Goal: Task Accomplishment & Management: Manage account settings

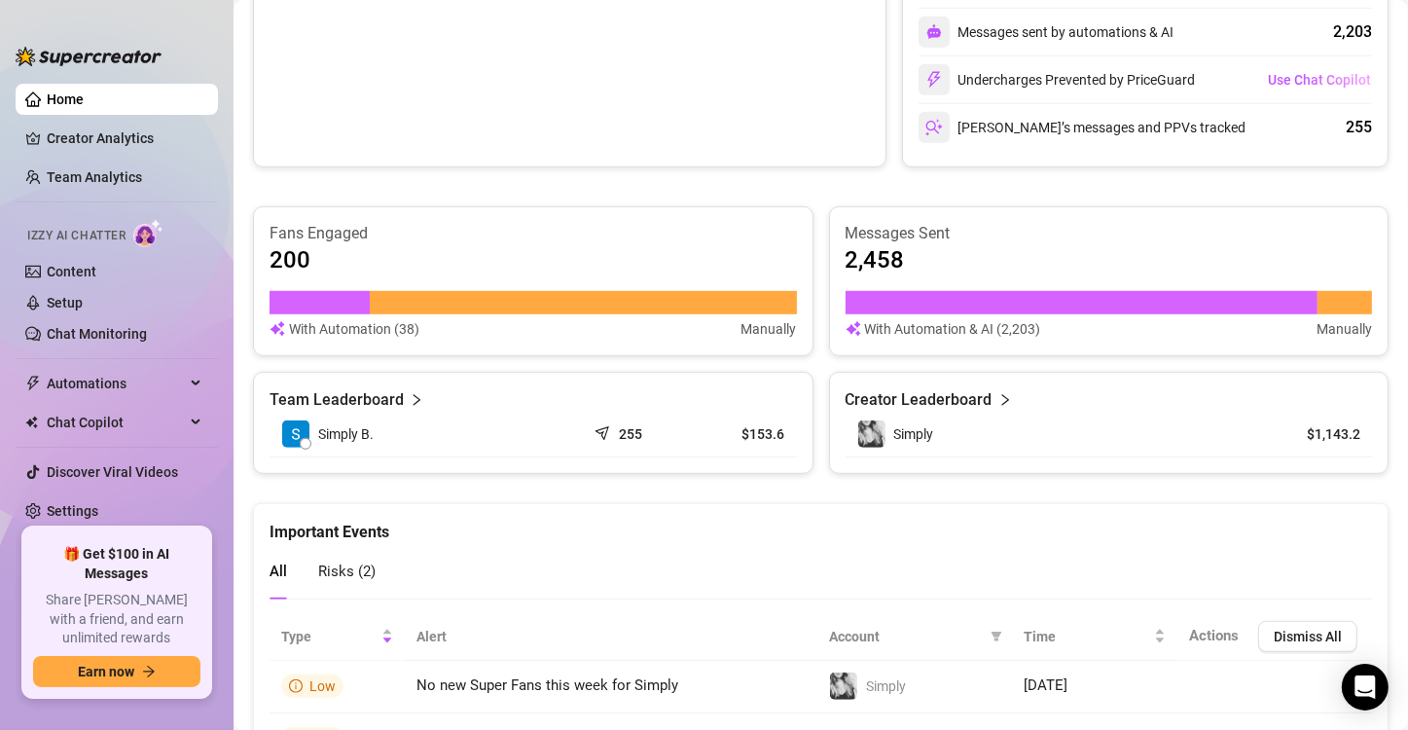
scroll to position [452, 0]
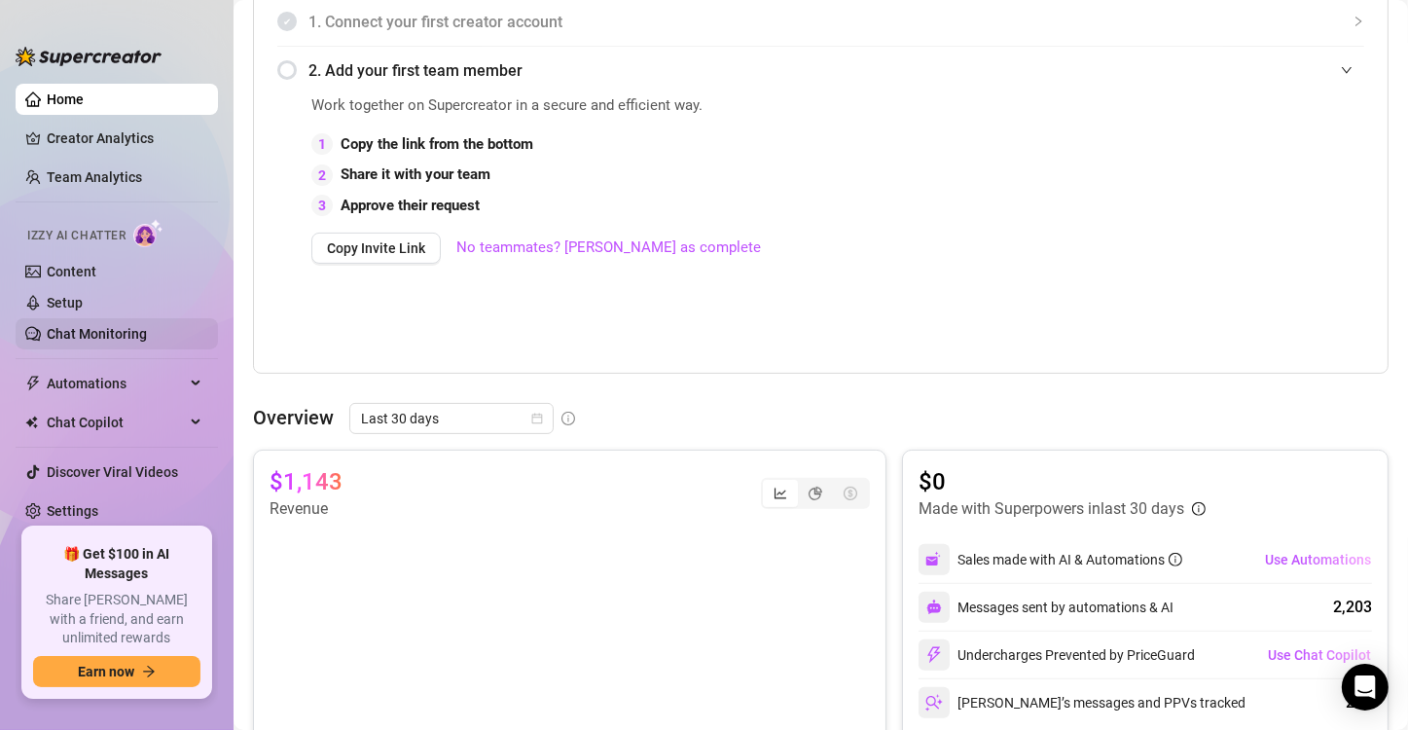
click at [132, 328] on link "Chat Monitoring" at bounding box center [97, 334] width 100 height 16
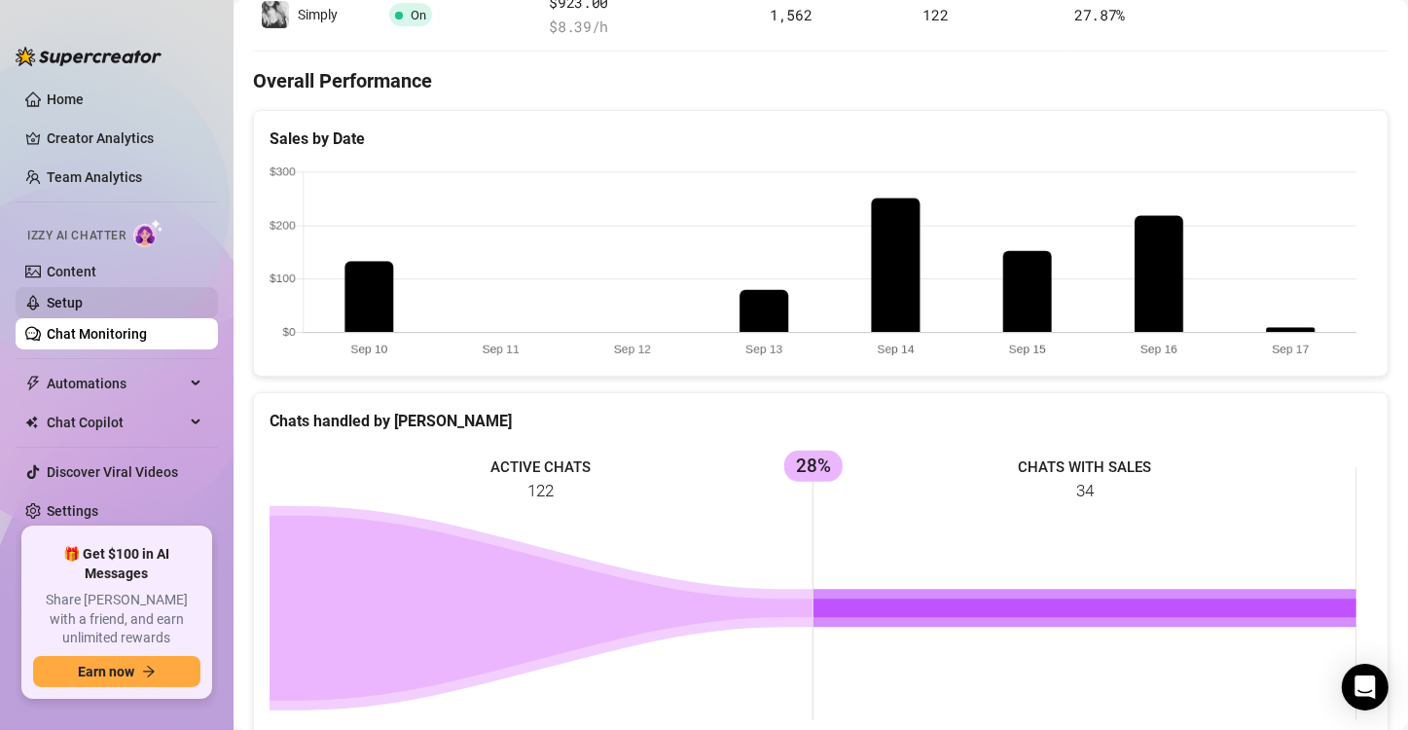
click at [83, 310] on link "Setup" at bounding box center [65, 303] width 36 height 16
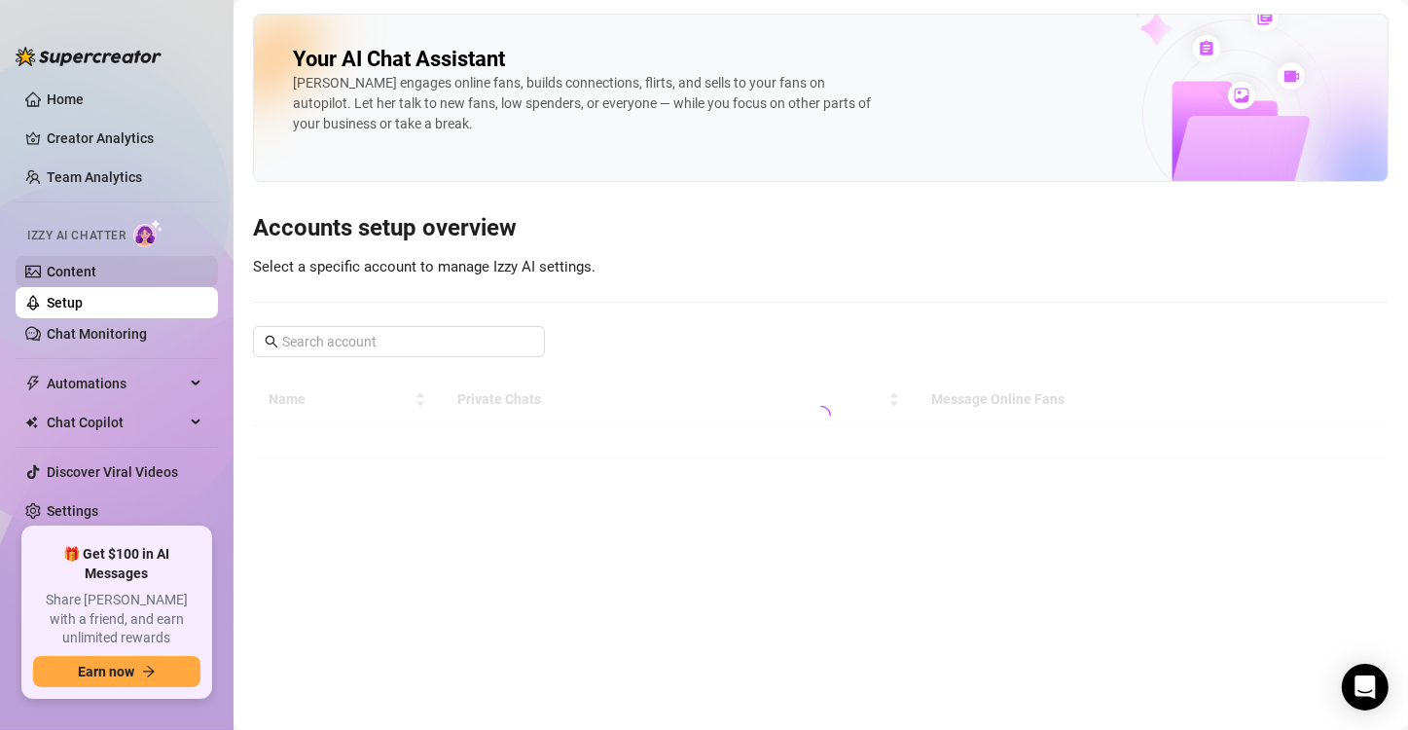
click at [96, 279] on link "Content" at bounding box center [72, 272] width 50 height 16
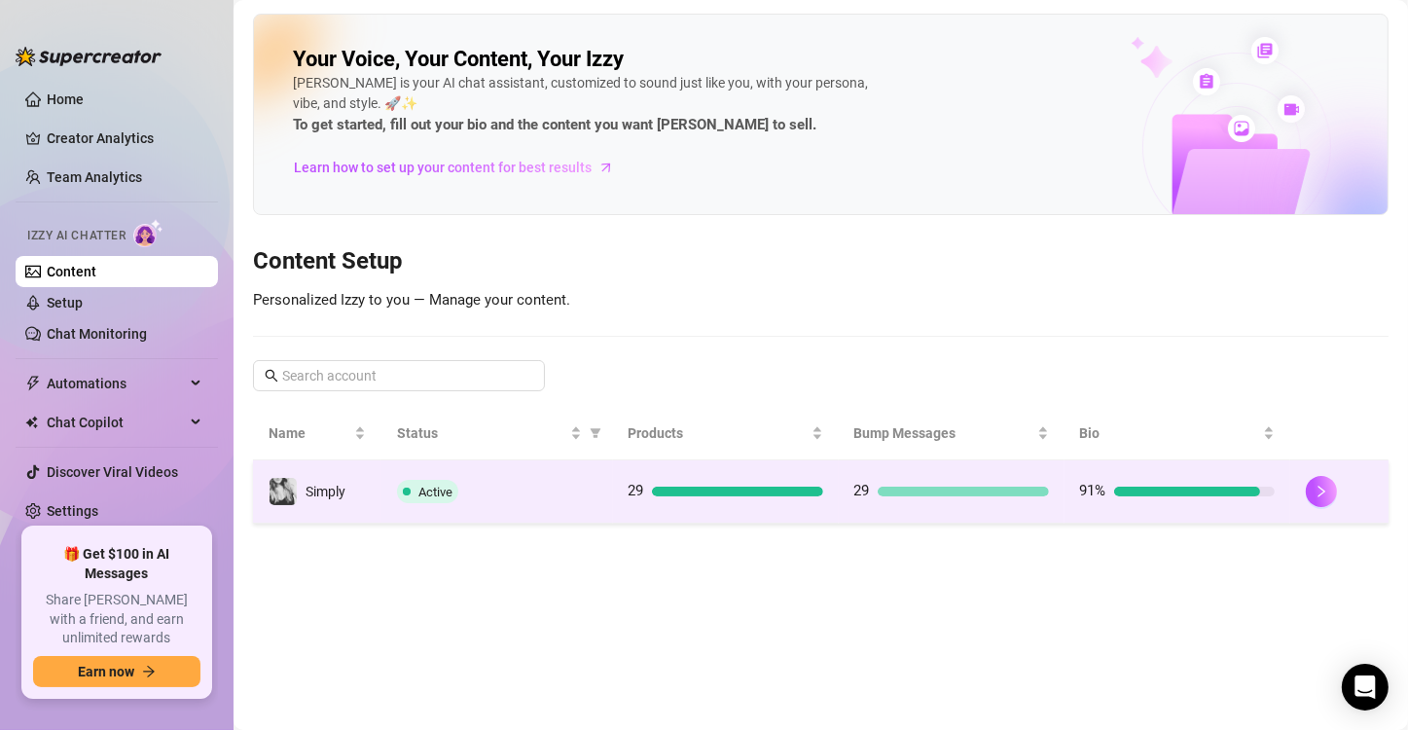
click at [724, 482] on div "29" at bounding box center [725, 491] width 195 height 23
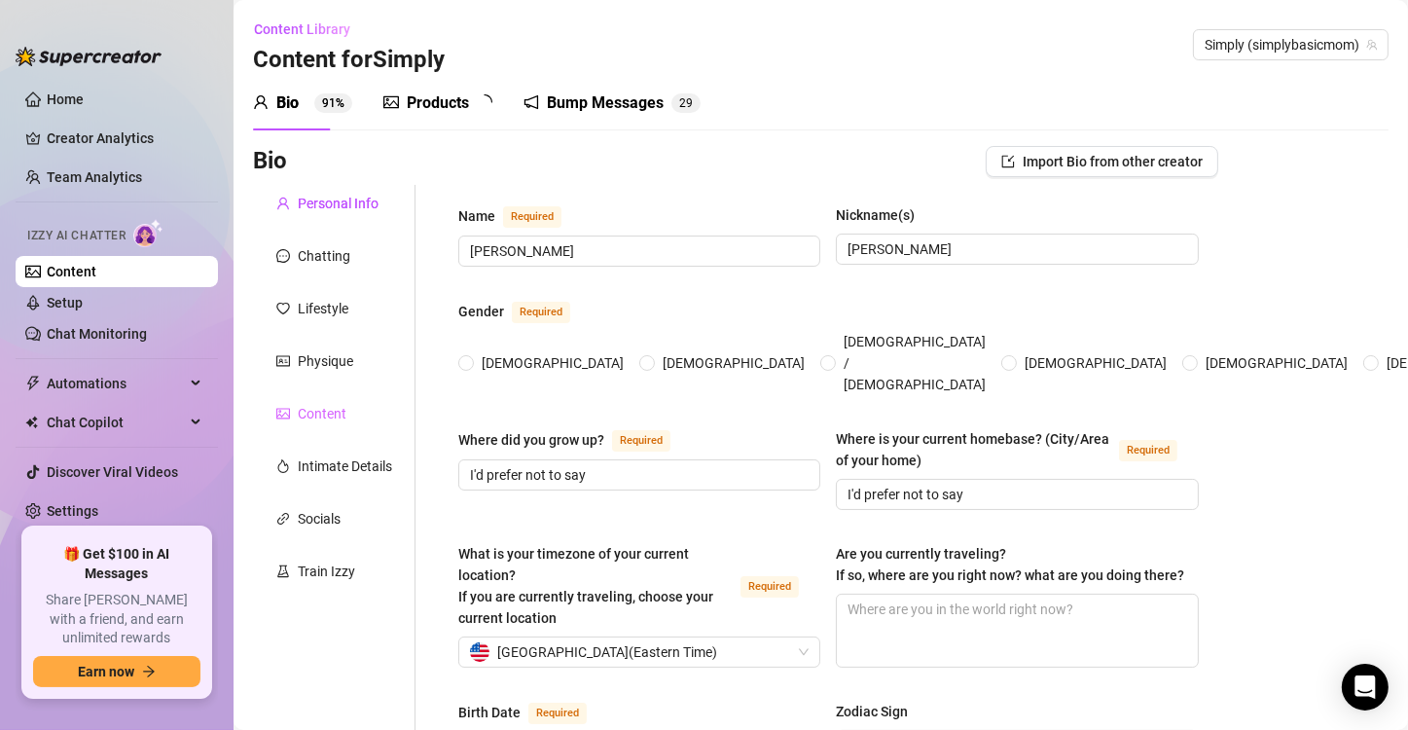
radio input "true"
type input "[DATE]"
click at [427, 111] on div "Products" at bounding box center [438, 102] width 62 height 23
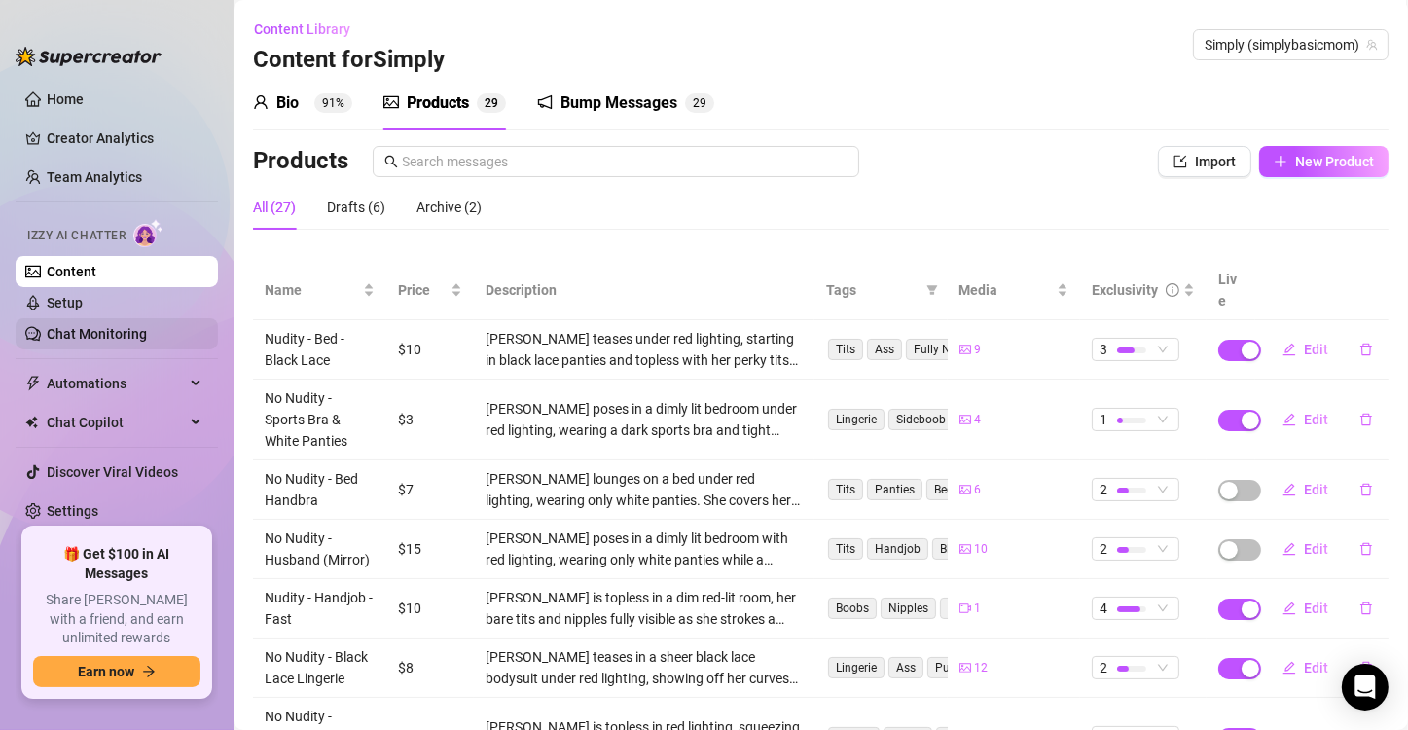
click at [131, 339] on link "Chat Monitoring" at bounding box center [97, 334] width 100 height 16
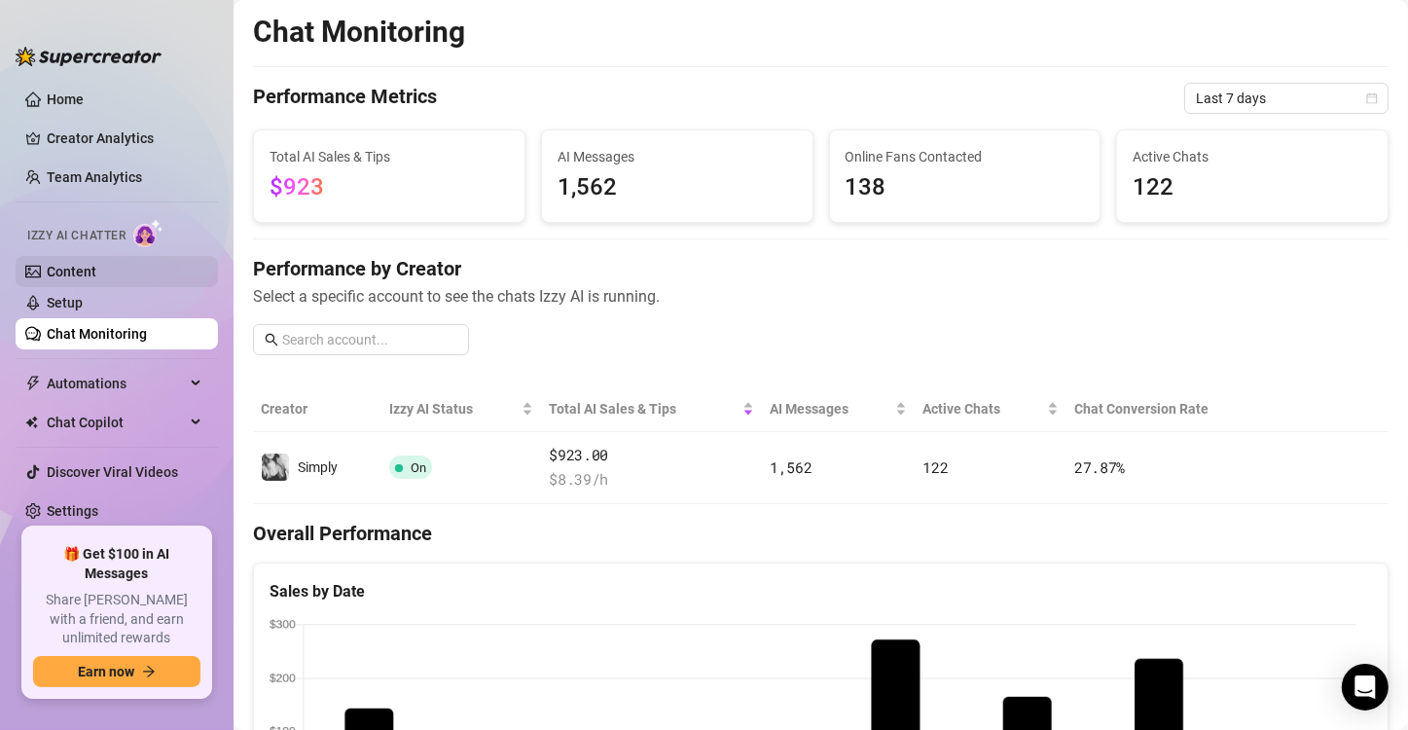
click at [78, 278] on link "Content" at bounding box center [72, 272] width 50 height 16
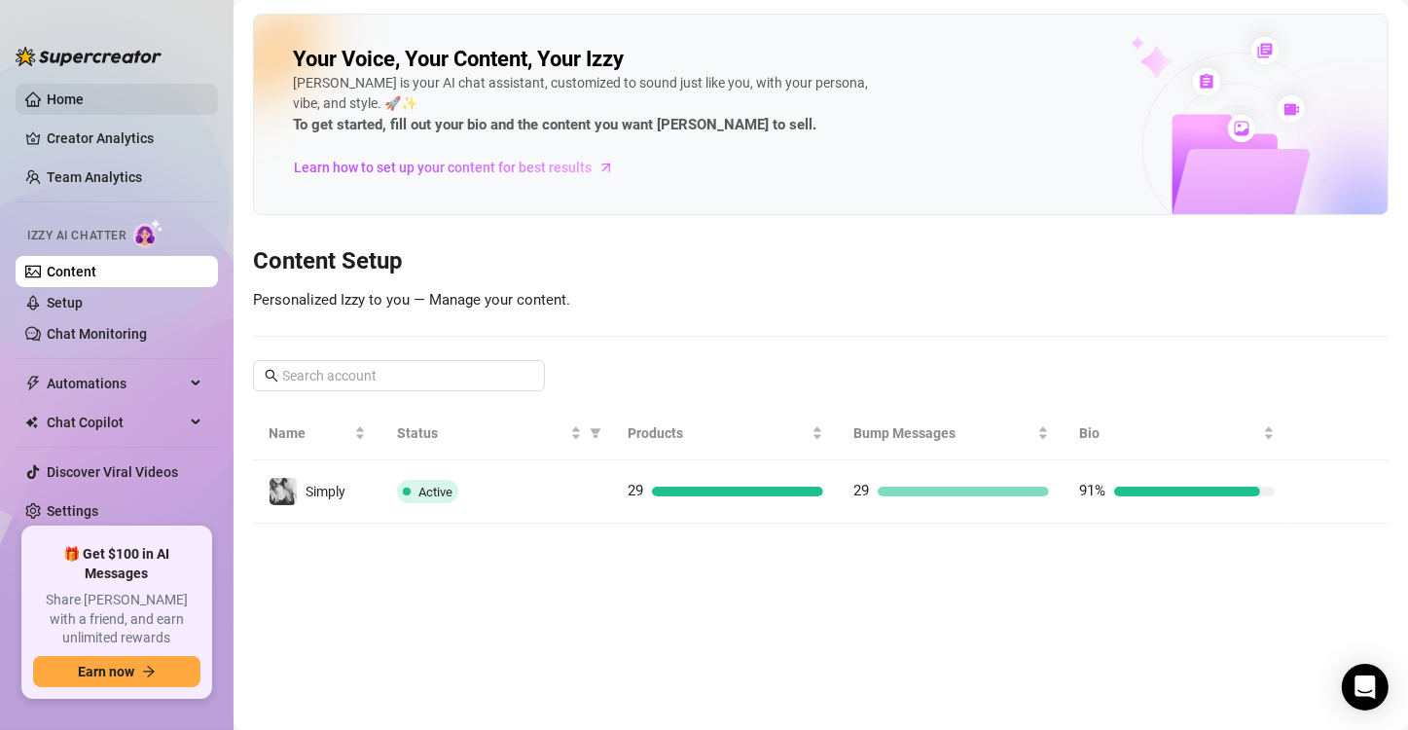
click at [63, 101] on link "Home" at bounding box center [65, 99] width 37 height 16
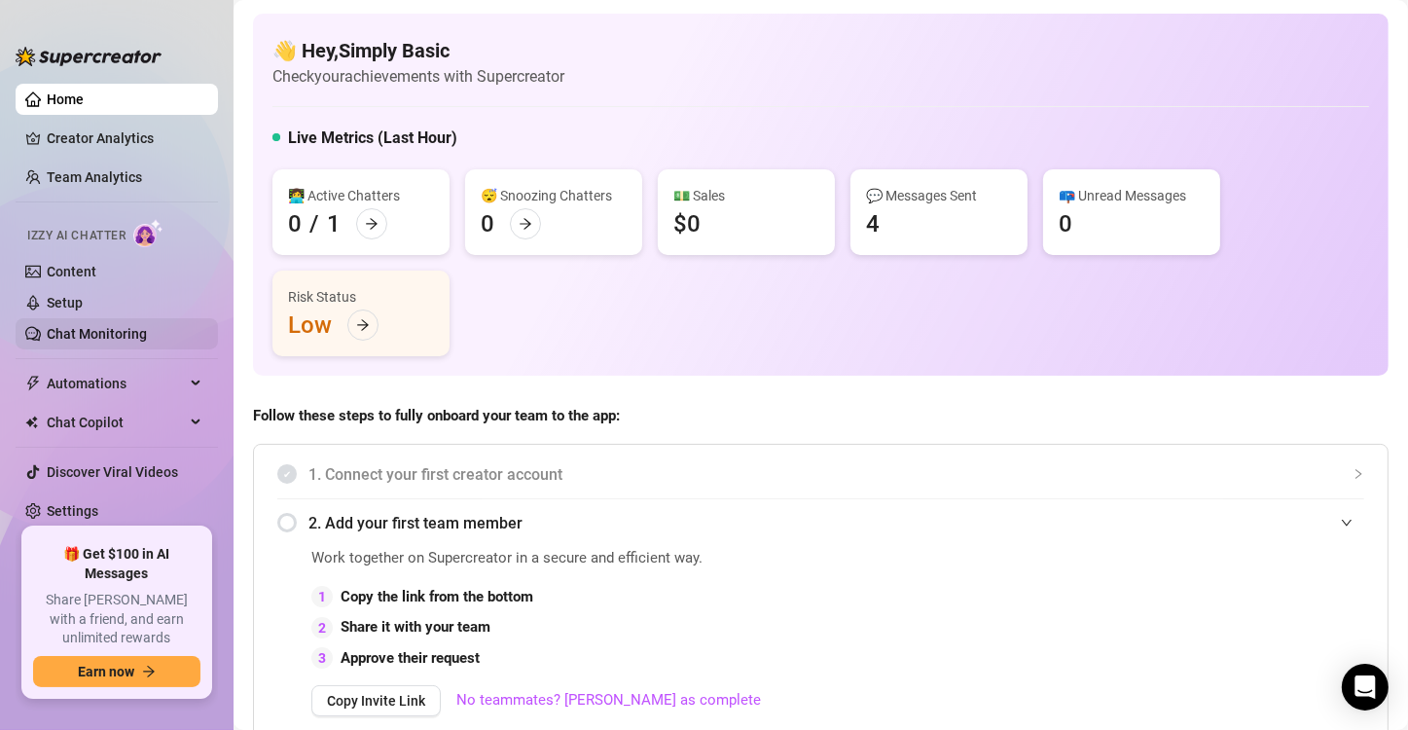
click at [101, 339] on link "Chat Monitoring" at bounding box center [97, 334] width 100 height 16
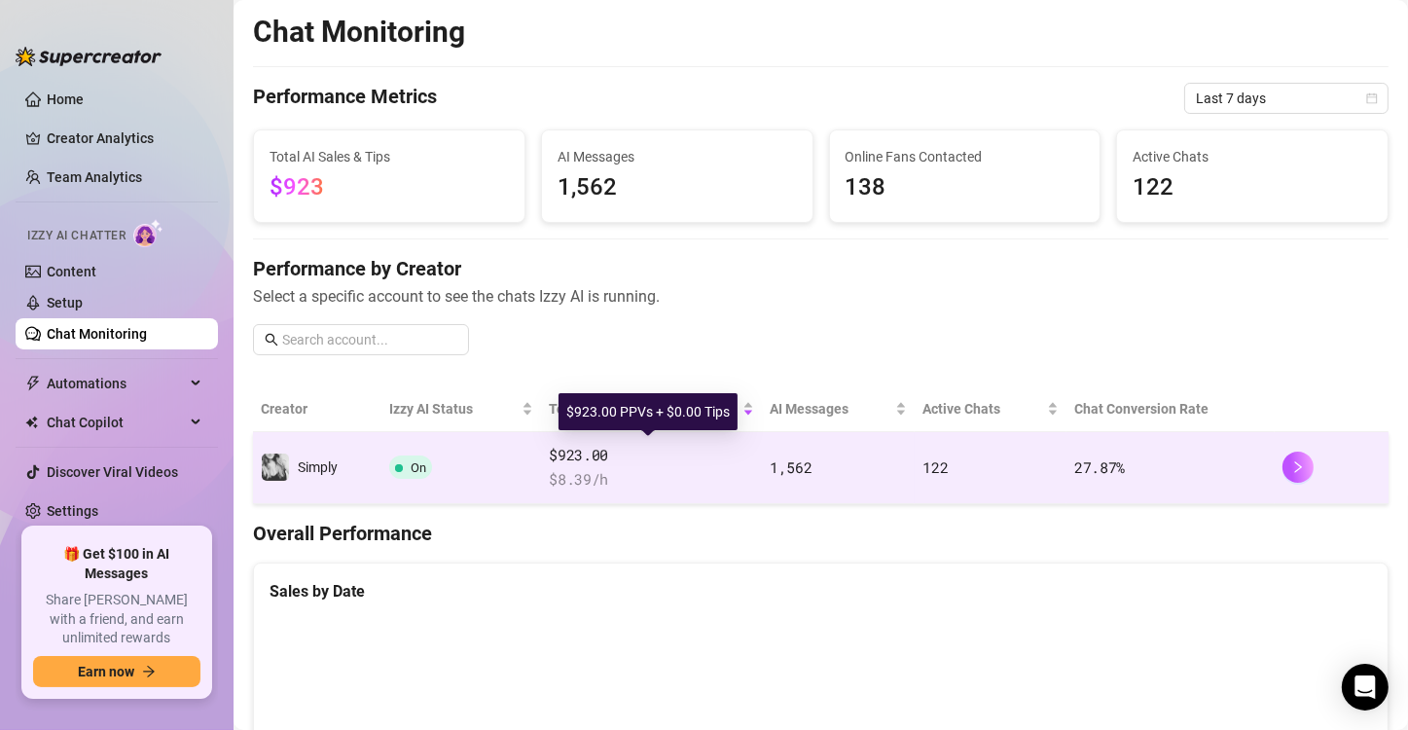
click at [552, 453] on span "$923.00" at bounding box center [651, 455] width 205 height 23
click at [413, 451] on td "On" at bounding box center [461, 468] width 160 height 72
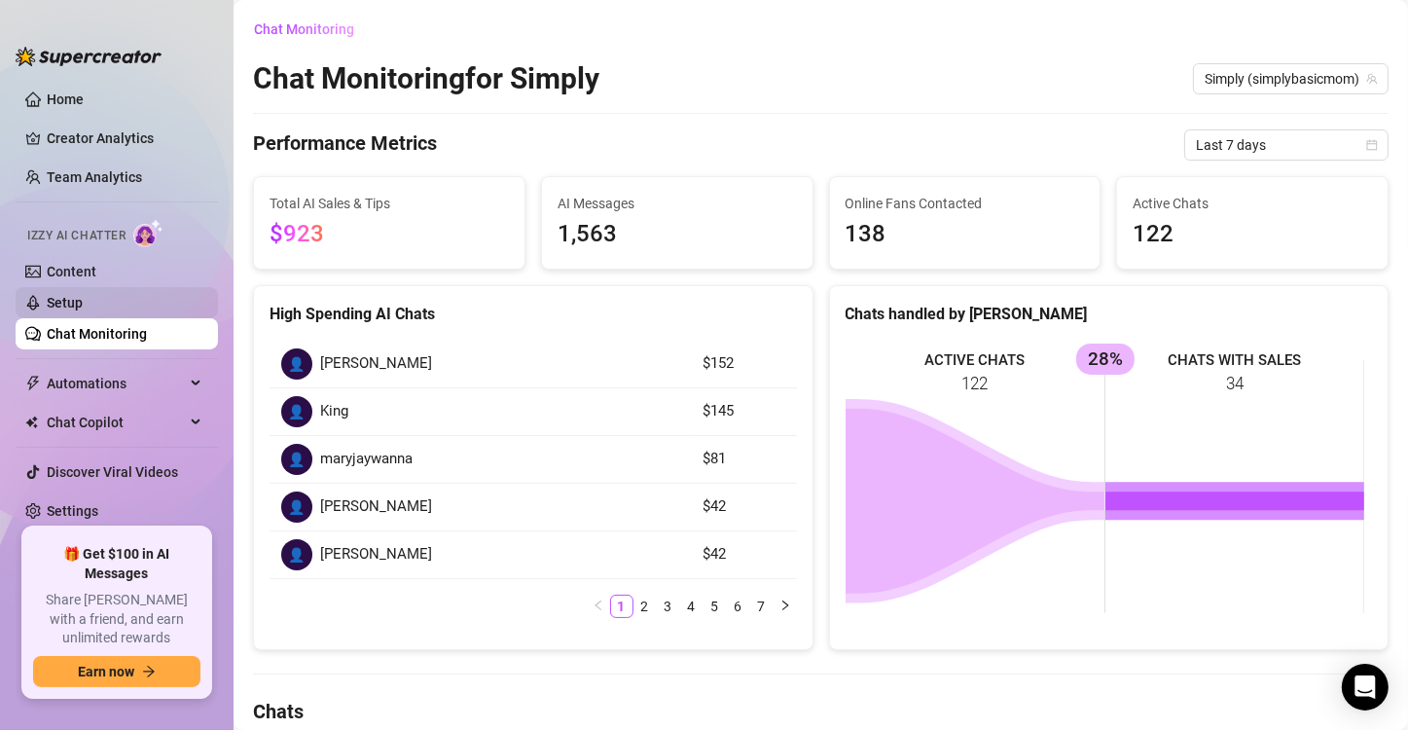
click at [83, 306] on link "Setup" at bounding box center [65, 303] width 36 height 16
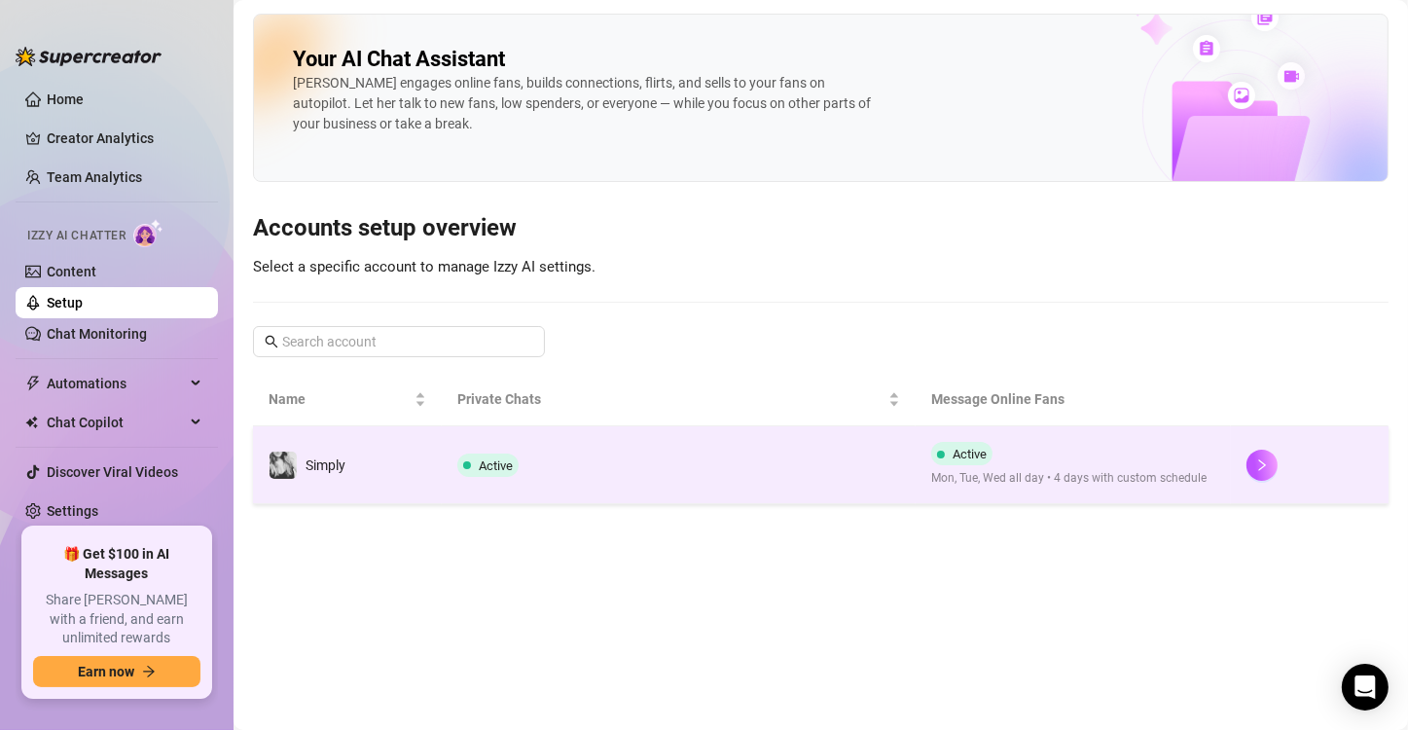
click at [515, 465] on span "Active" at bounding box center [487, 464] width 61 height 23
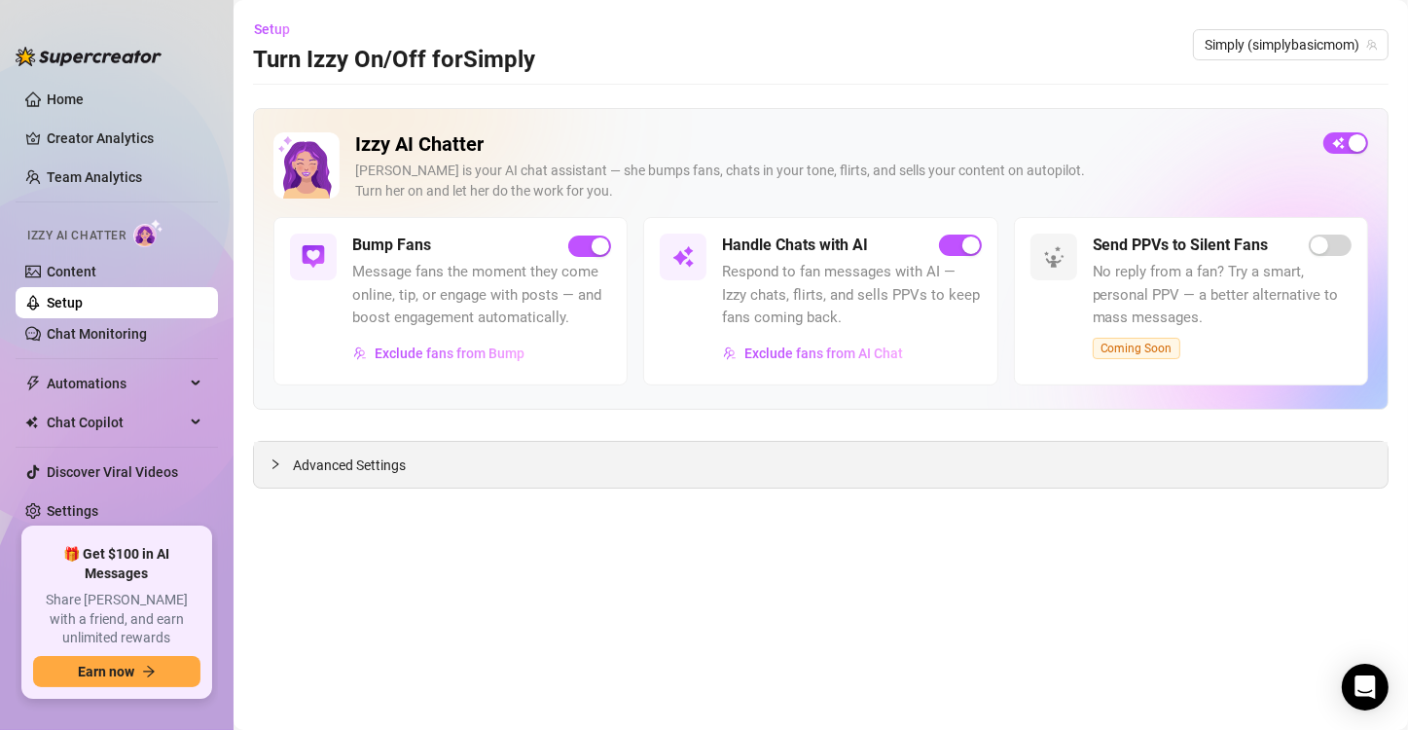
click at [341, 482] on div "Advanced Settings" at bounding box center [820, 465] width 1133 height 46
click at [341, 471] on span "Advanced Settings" at bounding box center [349, 464] width 113 height 21
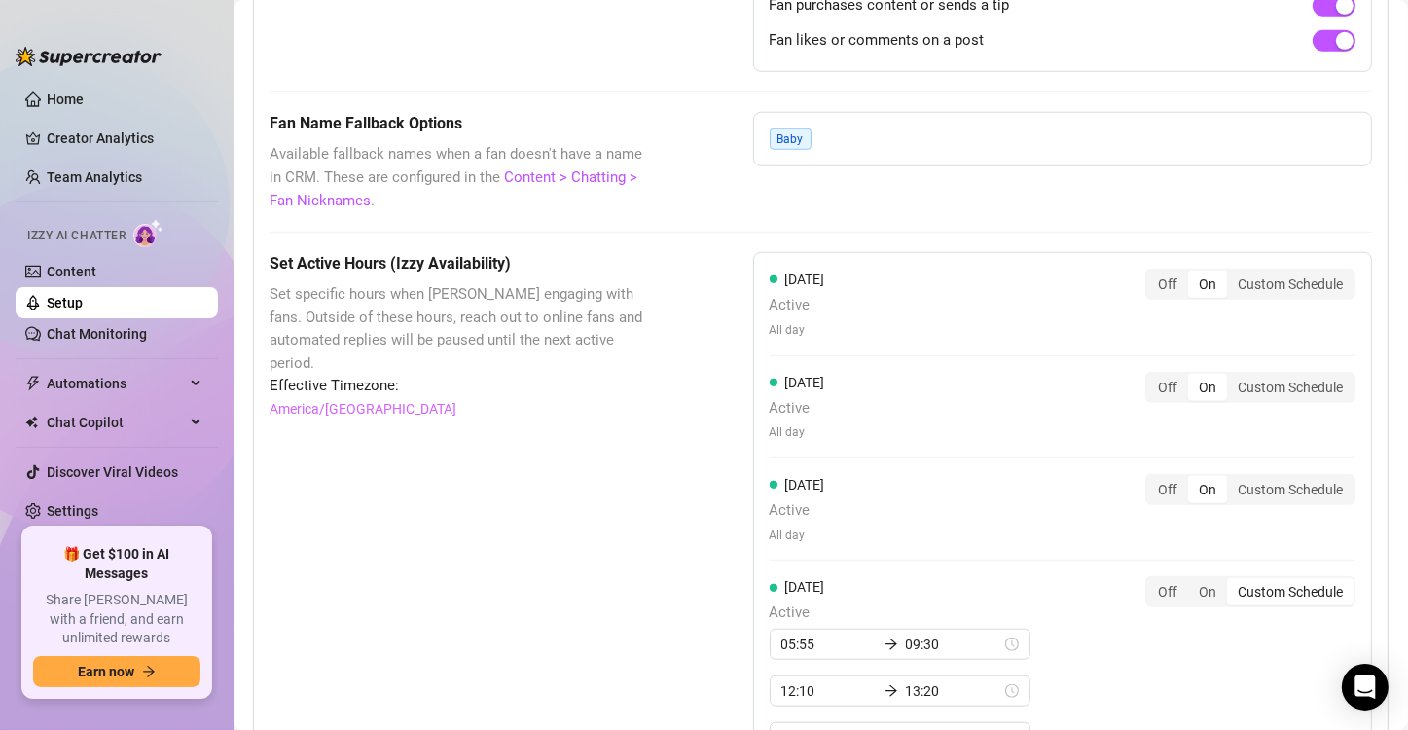
scroll to position [1556, 0]
